Goal: Book appointment/travel/reservation

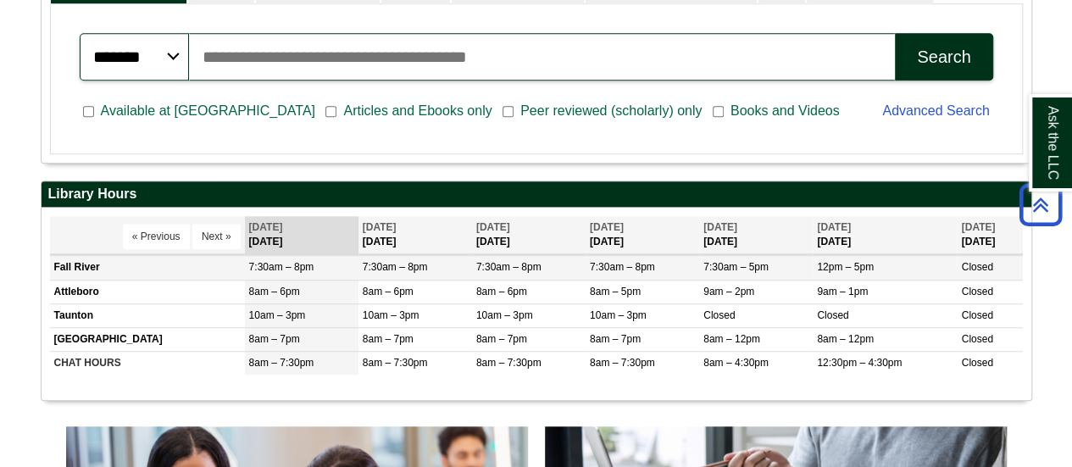
click at [655, 268] on td "7:30am – 8pm" at bounding box center [642, 268] width 114 height 24
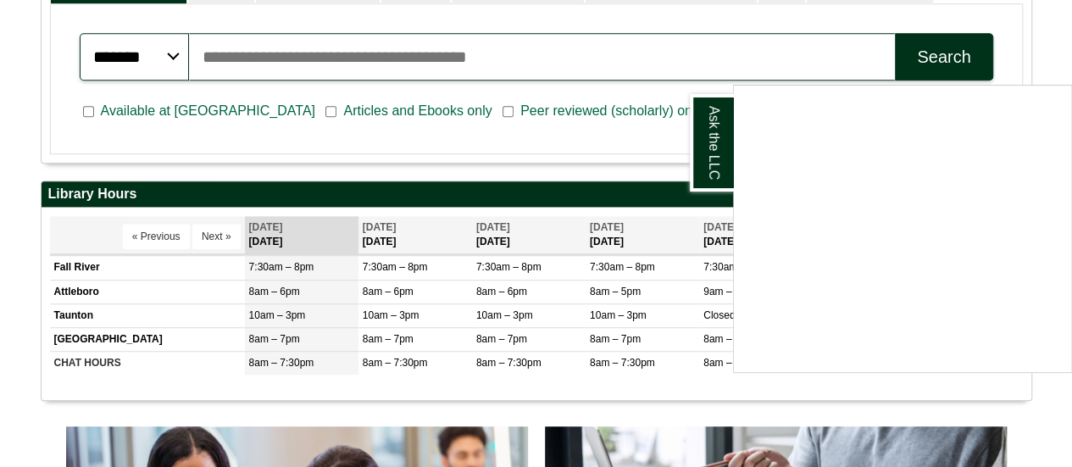
click at [620, 186] on div "Ask the LLC" at bounding box center [536, 233] width 1072 height 467
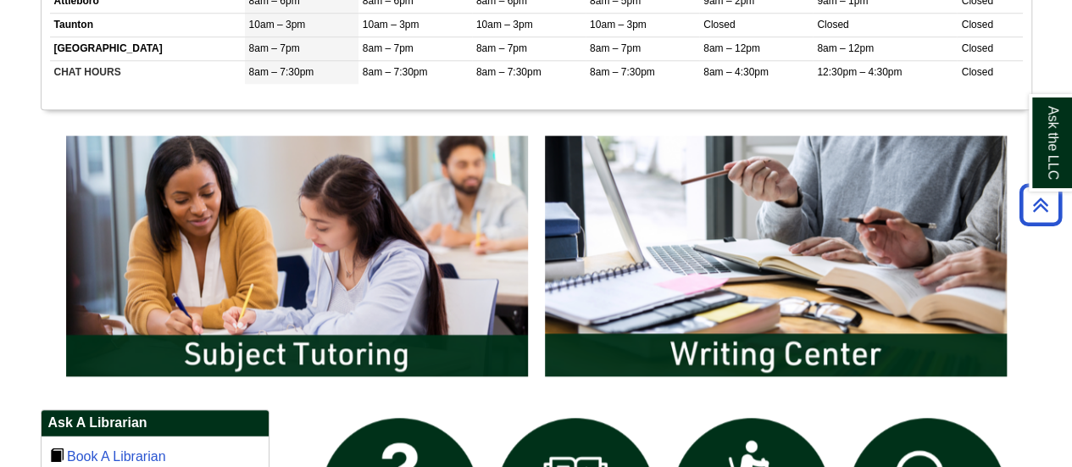
scroll to position [773, 0]
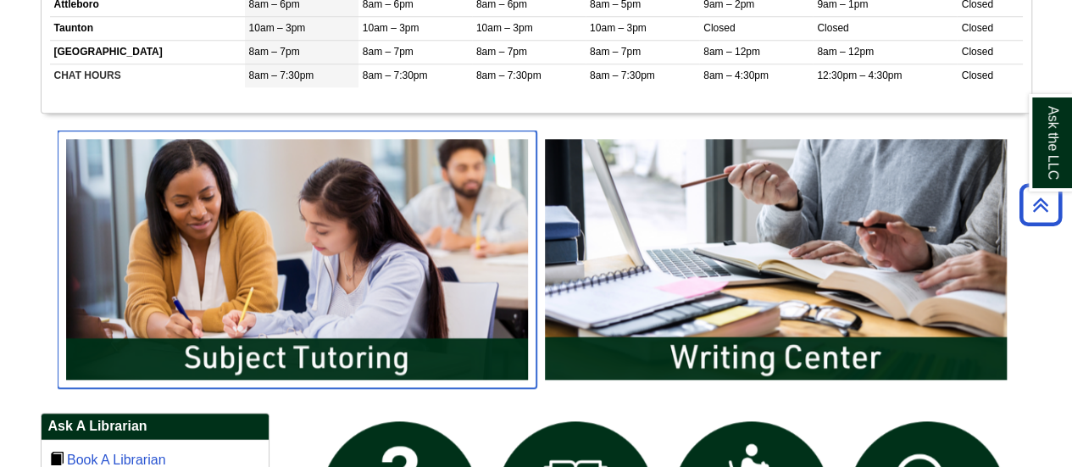
click at [457, 292] on img "slideshow" at bounding box center [297, 259] width 479 height 258
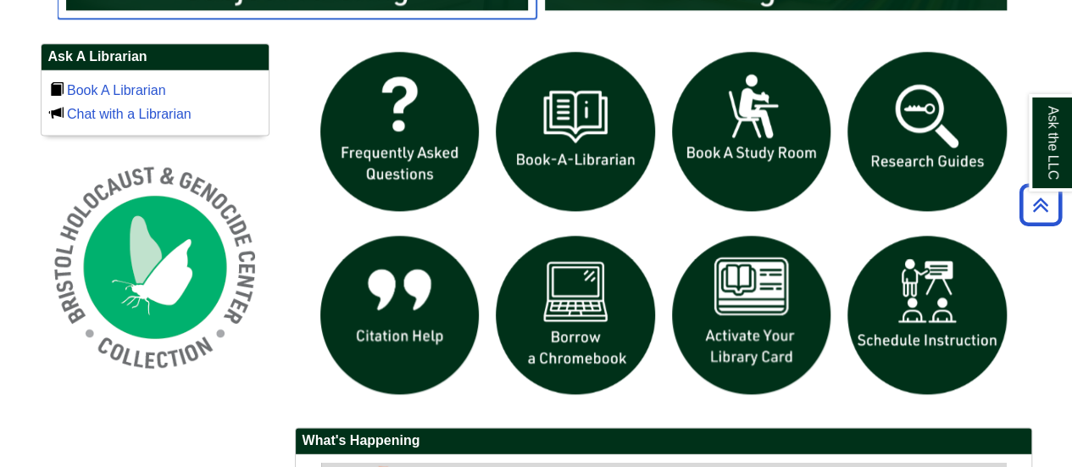
scroll to position [1142, 0]
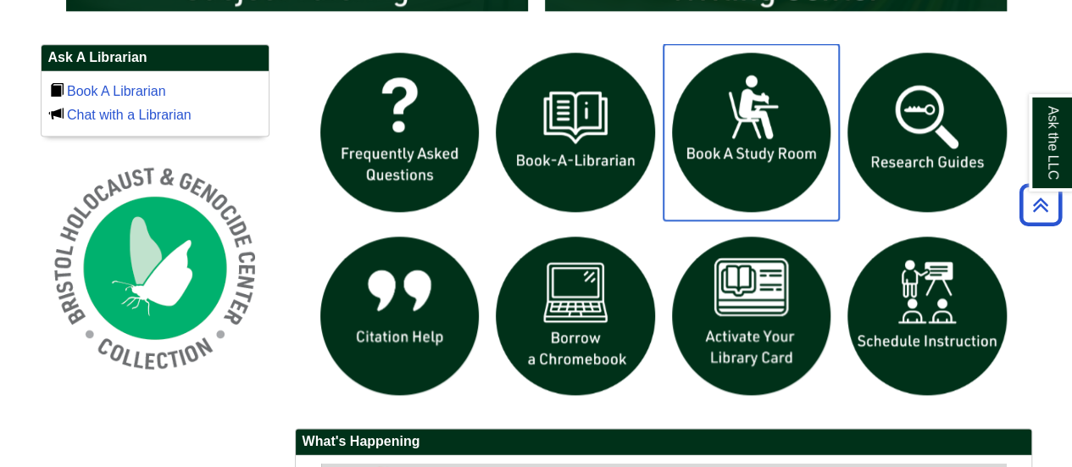
click at [705, 180] on img "slideshow" at bounding box center [751, 132] width 176 height 176
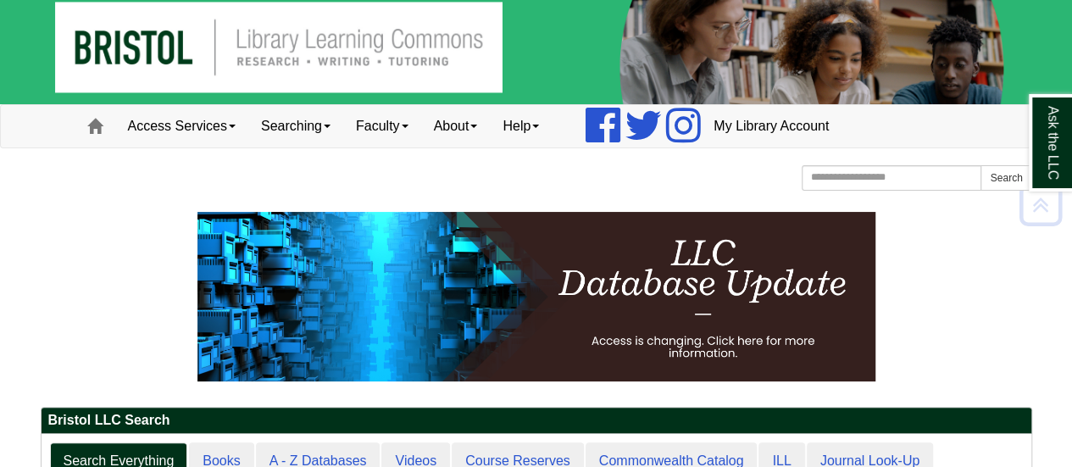
scroll to position [0, 0]
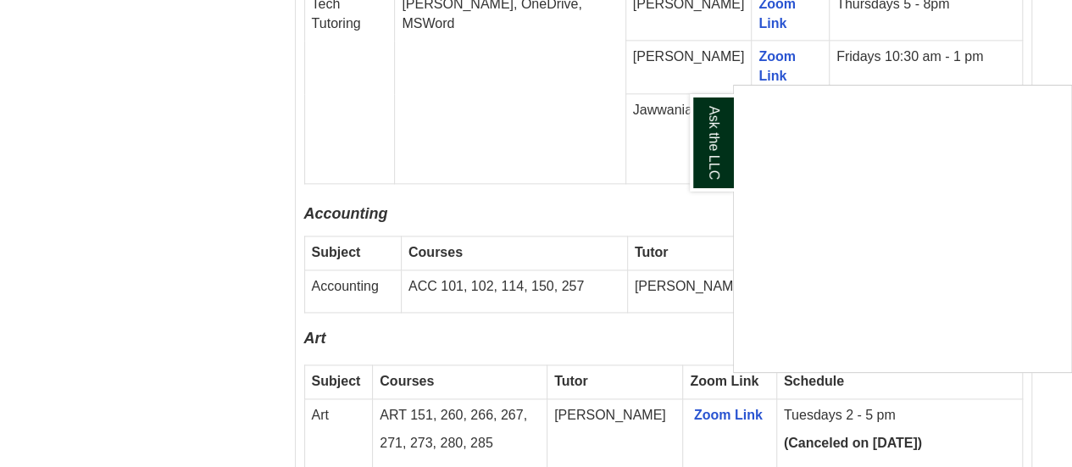
scroll to position [1089, 0]
click at [542, 247] on div "Ask the LLC" at bounding box center [536, 233] width 1072 height 467
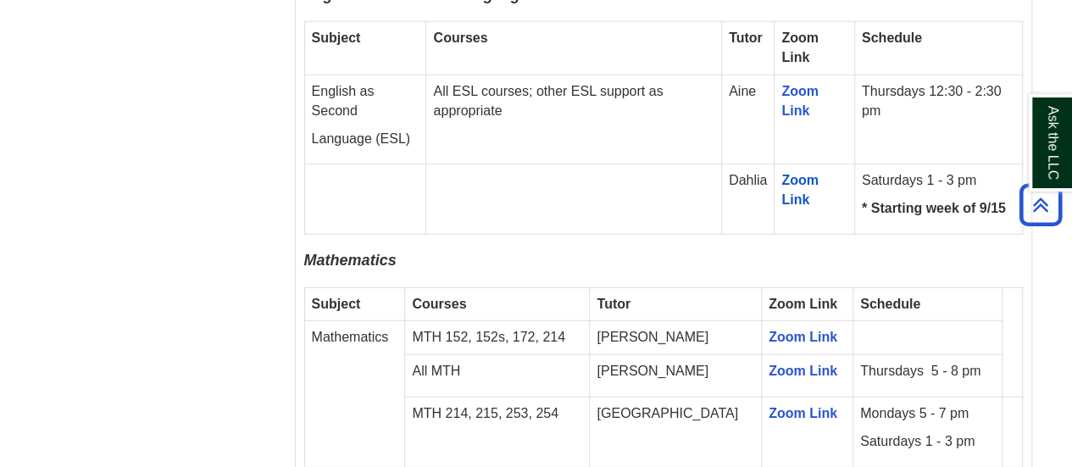
scroll to position [2158, 0]
click at [769, 363] on link "Zoom Link" at bounding box center [802, 370] width 69 height 14
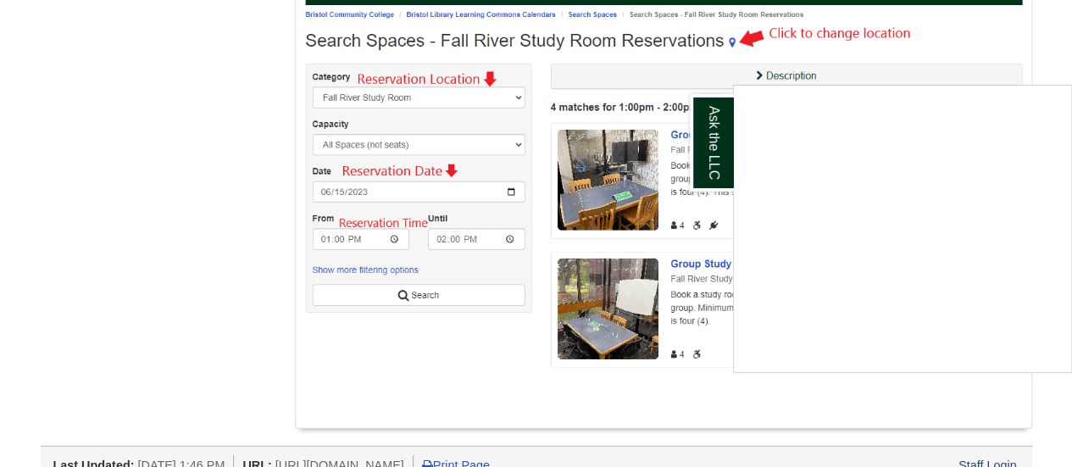
scroll to position [2315, 0]
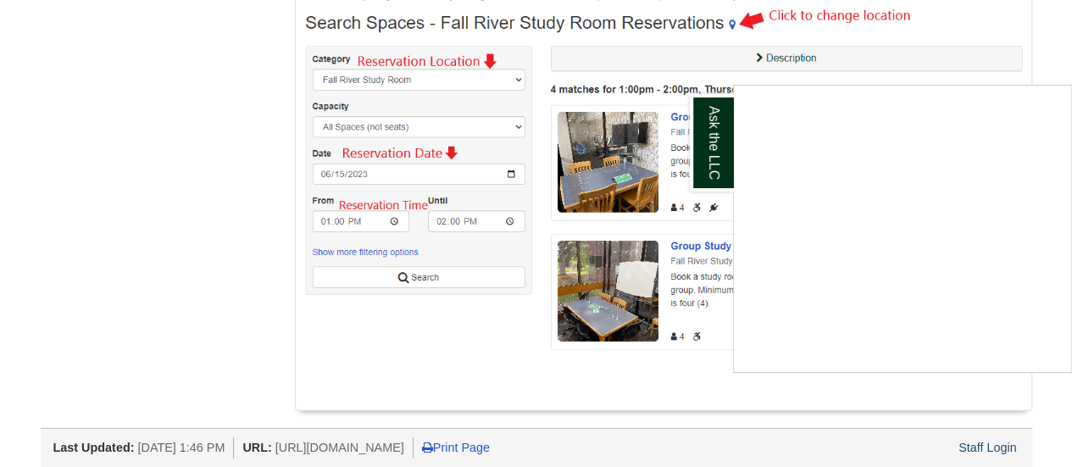
click at [559, 315] on div "Ask the LLC" at bounding box center [536, 233] width 1072 height 467
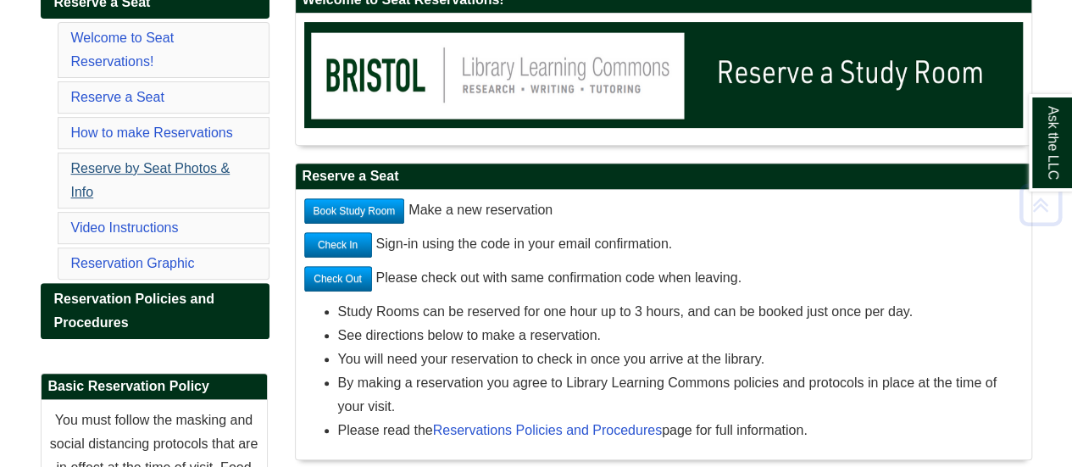
scroll to position [297, 0]
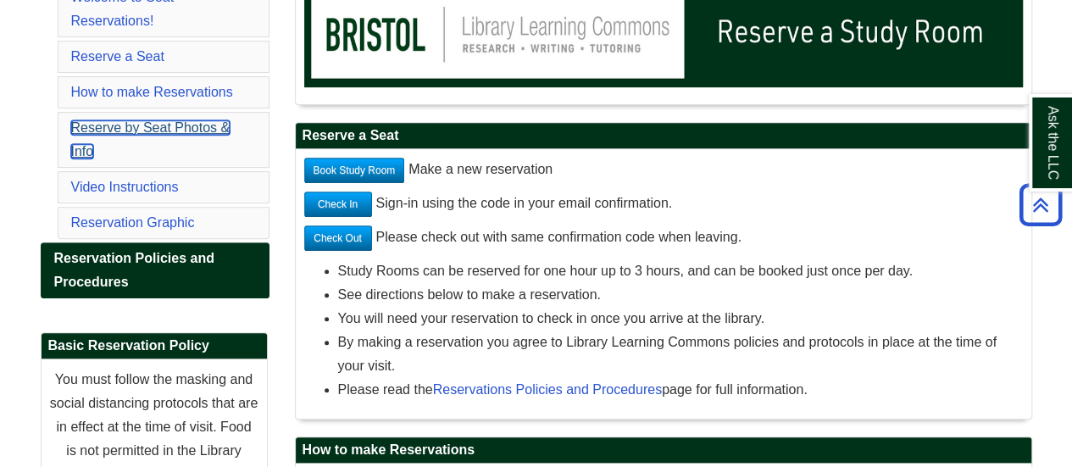
click at [213, 130] on link "Reserve by Seat Photos & Info" at bounding box center [150, 139] width 159 height 38
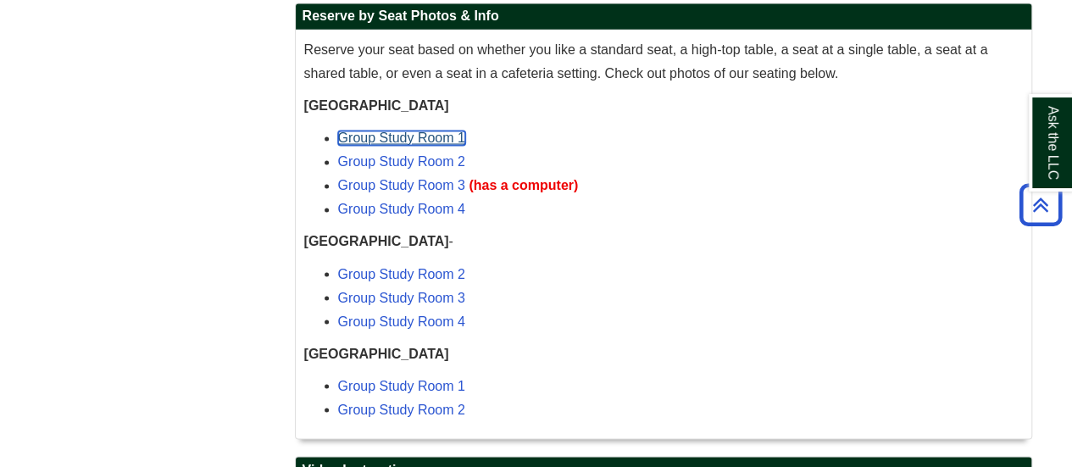
click at [410, 140] on link "Group Study Room 1" at bounding box center [401, 137] width 127 height 14
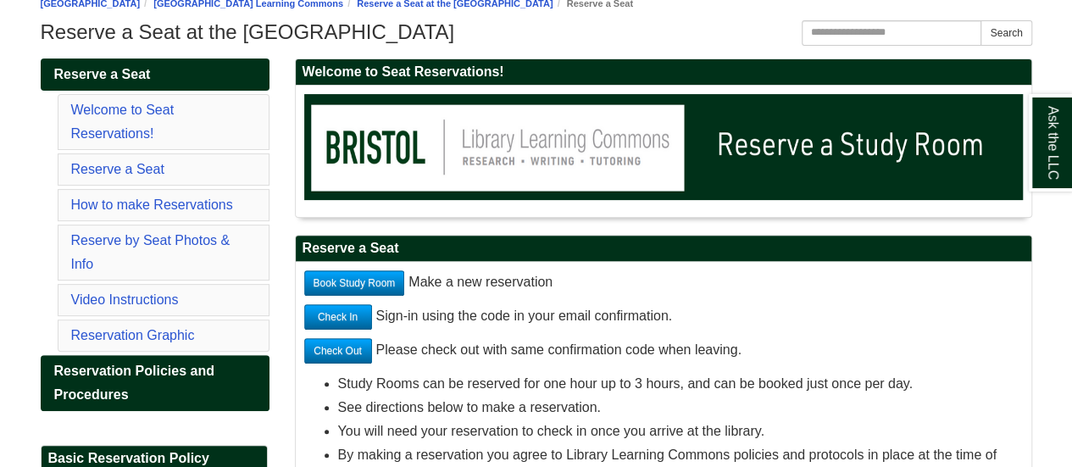
scroll to position [186, 0]
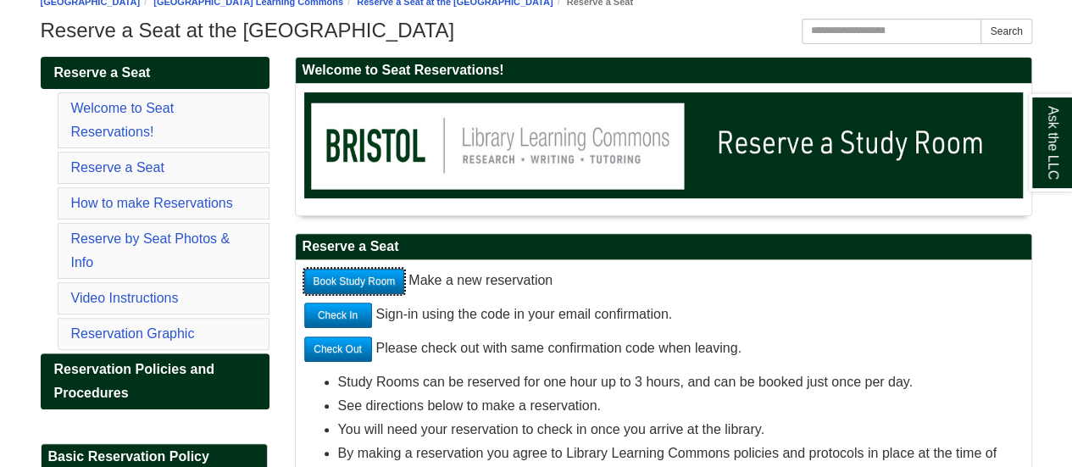
click at [398, 277] on link "Book Study Room" at bounding box center [354, 281] width 101 height 25
